Goal: Browse casually

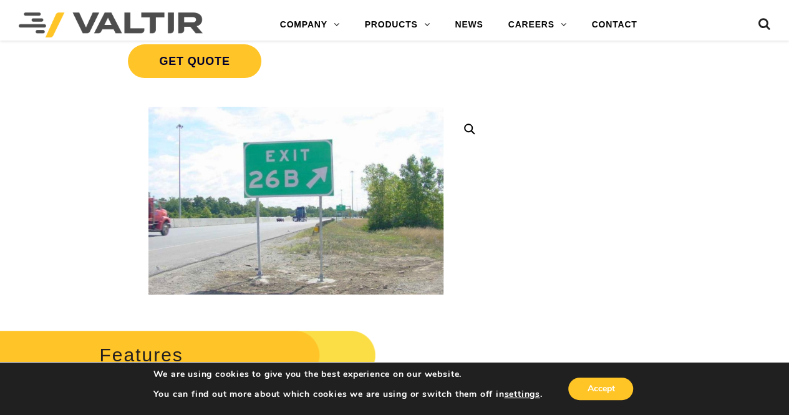
scroll to position [59, 0]
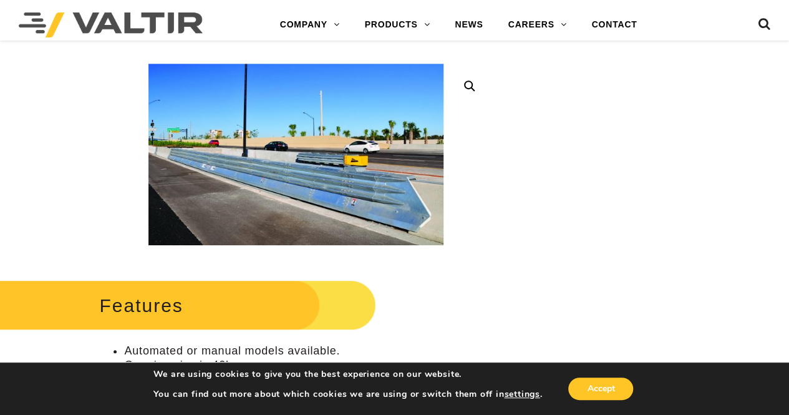
scroll to position [255, 0]
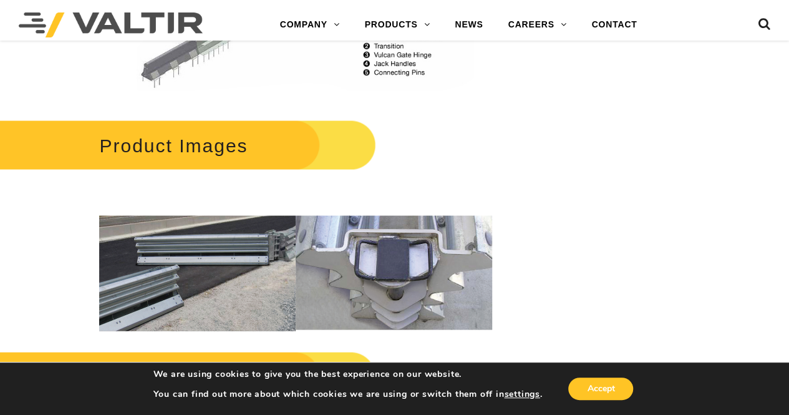
scroll to position [1132, 0]
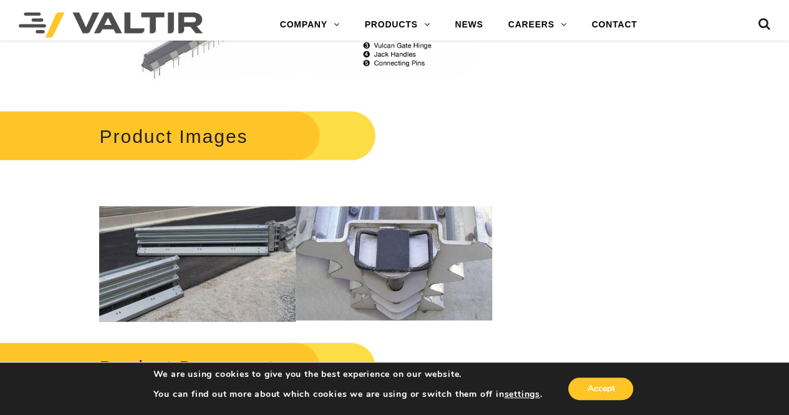
drag, startPoint x: 797, startPoint y: 53, endPoint x: 786, endPoint y: 263, distance: 209.9
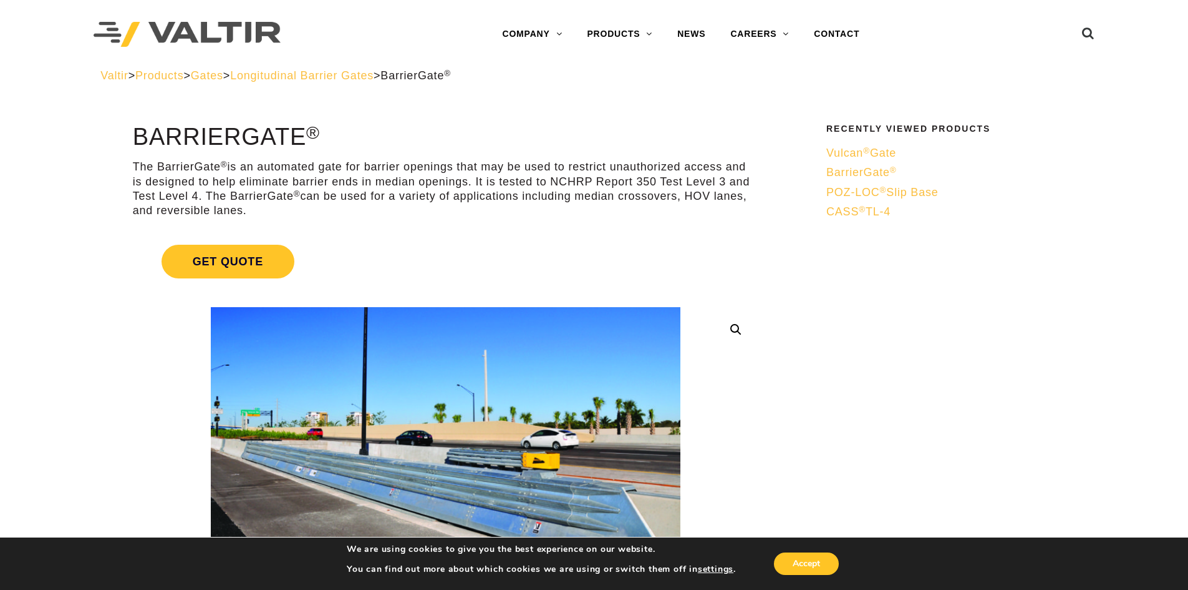
click at [789, 42] on div "Menu COMPANY ABOUT VALTIR OUR HISTORY RENTALS INTERNATIONAL PRODUCTS BARRICADES…" at bounding box center [681, 34] width 611 height 25
